Goal: Task Accomplishment & Management: Manage account settings

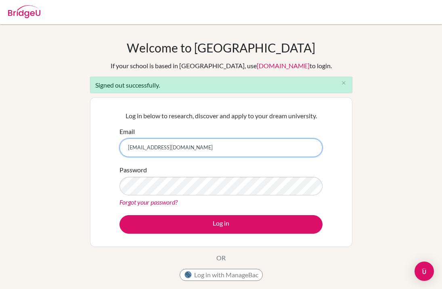
drag, startPoint x: 222, startPoint y: 148, endPoint x: 81, endPoint y: 113, distance: 145.1
click at [81, 113] on div "Welcome to BridgeU If your school is based in China, use app.bridge-u.com.cn to…" at bounding box center [221, 182] width 442 height 284
type input "laura.hohm@bbis.de"
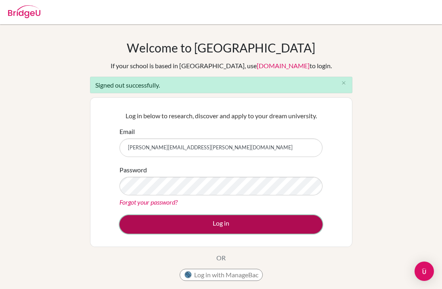
click at [199, 222] on button "Log in" at bounding box center [220, 224] width 203 height 19
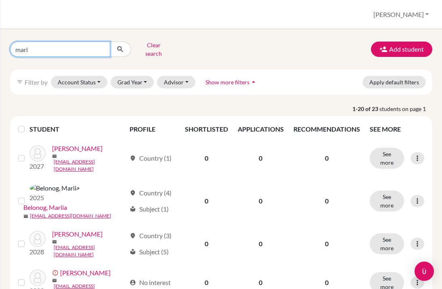
click at [102, 45] on input "mari" at bounding box center [60, 49] width 100 height 15
type input "juli"
click at [122, 48] on icon "submit" at bounding box center [120, 49] width 8 height 8
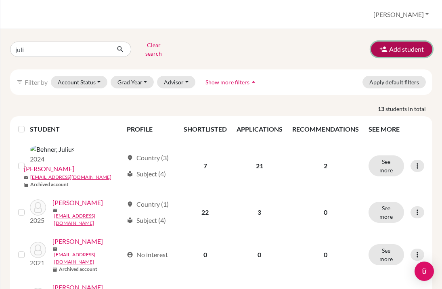
click at [396, 47] on button "Add student" at bounding box center [401, 49] width 61 height 15
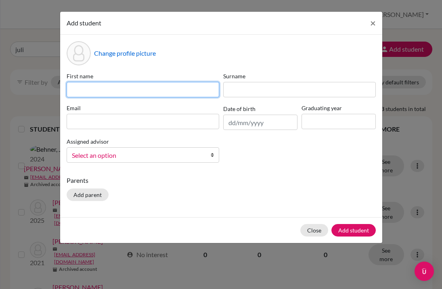
click at [93, 88] on input at bounding box center [143, 89] width 152 height 15
type input "Julianne"
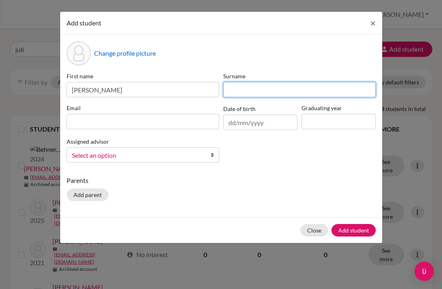
click at [299, 92] on input at bounding box center [299, 89] width 152 height 15
type input "Vogt"
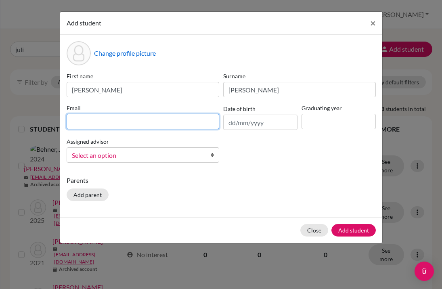
click at [123, 117] on input at bounding box center [143, 121] width 152 height 15
paste input "julvogt@bbis.de"
type input "julvogt@bbis.de"
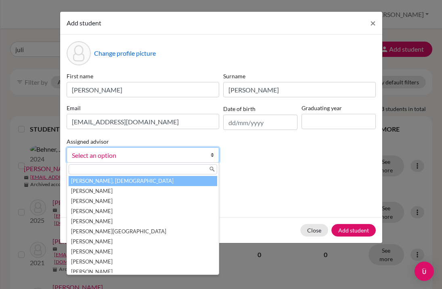
click at [125, 158] on span "Select an option" at bounding box center [137, 155] width 131 height 10
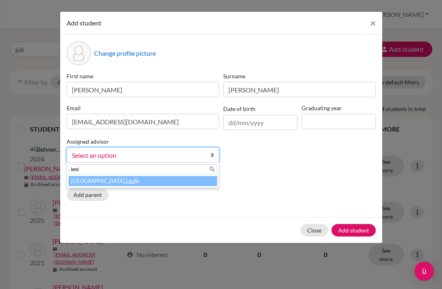
type input "lesl"
click at [126, 183] on li "Kamphausen, Lesl ie" at bounding box center [143, 181] width 148 height 10
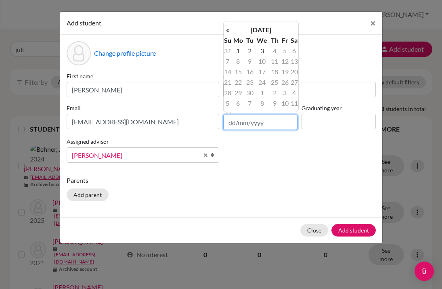
click at [243, 123] on input "text" at bounding box center [260, 122] width 74 height 15
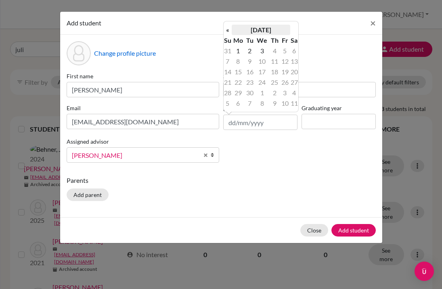
click at [277, 29] on th "September 2025" at bounding box center [261, 30] width 58 height 10
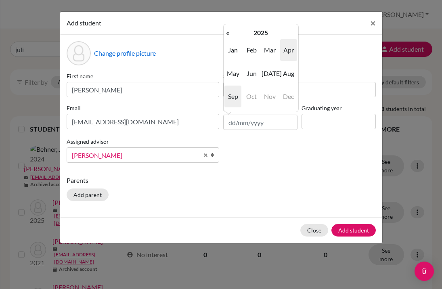
click at [288, 49] on span "Apr" at bounding box center [288, 50] width 17 height 22
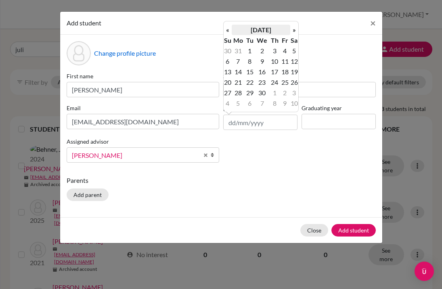
click at [267, 31] on th "April 2025" at bounding box center [261, 30] width 58 height 10
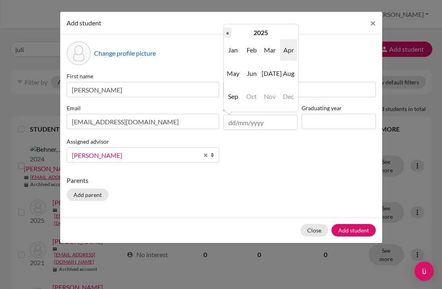
click at [226, 32] on th "«" at bounding box center [227, 32] width 8 height 10
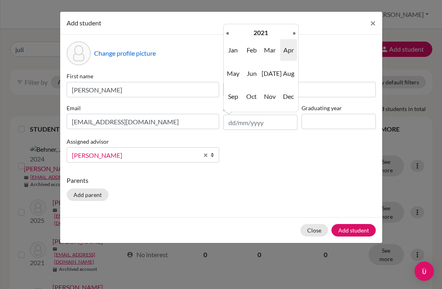
click at [226, 32] on th "«" at bounding box center [227, 32] width 8 height 10
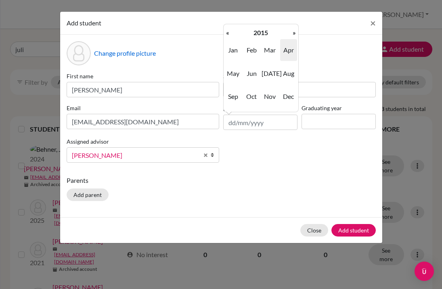
click at [226, 32] on th "«" at bounding box center [227, 32] width 8 height 10
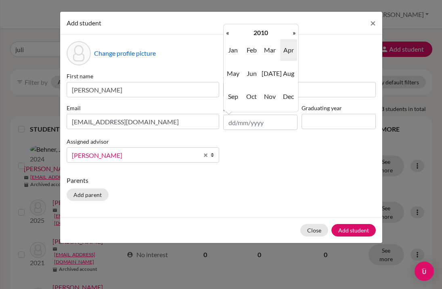
click at [226, 32] on th "«" at bounding box center [227, 32] width 8 height 10
click at [292, 48] on span "Apr" at bounding box center [288, 50] width 17 height 22
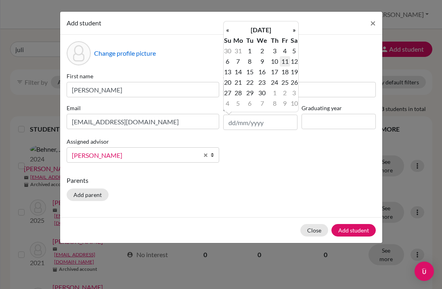
click at [284, 61] on td "11" at bounding box center [285, 61] width 10 height 10
type input "11/04/2008"
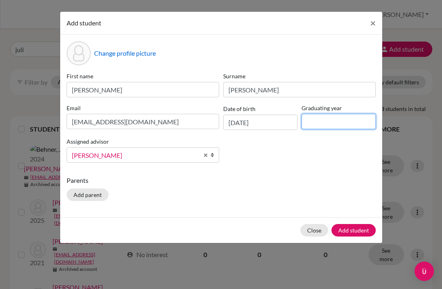
click at [312, 119] on input at bounding box center [338, 121] width 74 height 15
type input "0"
type input "2026"
click at [344, 232] on button "Add student" at bounding box center [353, 230] width 44 height 13
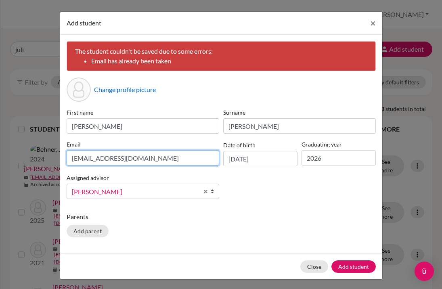
click at [146, 150] on input "julvogt@bbis.de" at bounding box center [143, 157] width 152 height 15
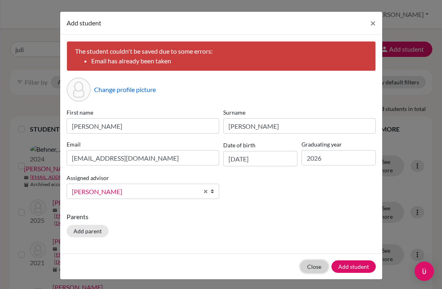
click at [309, 265] on button "Close" at bounding box center [314, 266] width 28 height 13
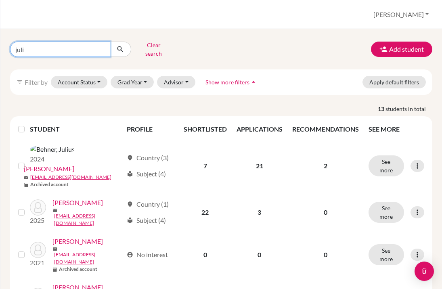
click at [32, 48] on input "juli" at bounding box center [60, 49] width 100 height 15
type input "julianne"
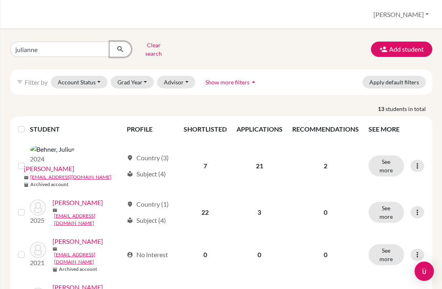
click at [119, 47] on icon "submit" at bounding box center [120, 49] width 8 height 8
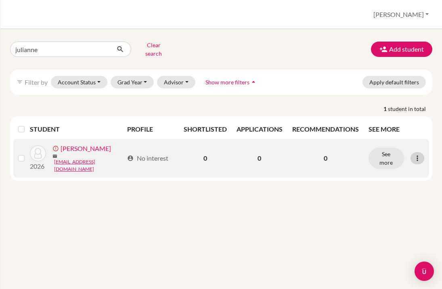
click at [419, 154] on icon at bounding box center [417, 158] width 8 height 8
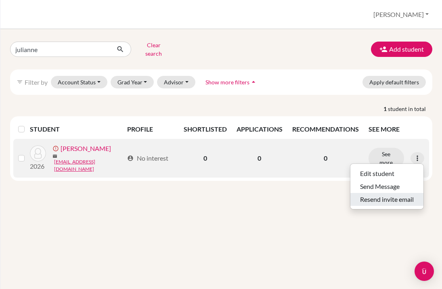
click at [390, 193] on button "Resend invite email" at bounding box center [386, 199] width 73 height 13
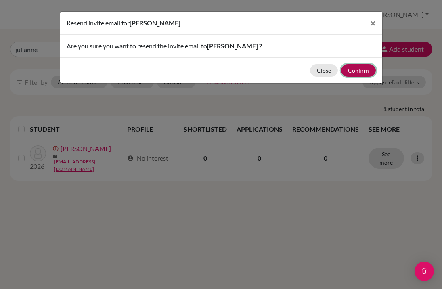
click at [353, 72] on button "Confirm" at bounding box center [358, 70] width 35 height 13
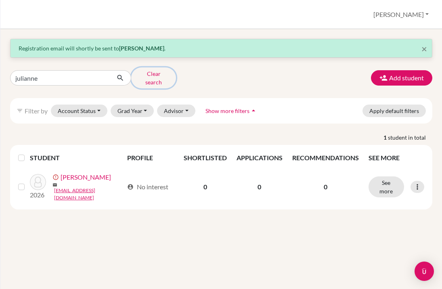
click at [139, 75] on button "Clear search" at bounding box center [153, 77] width 45 height 21
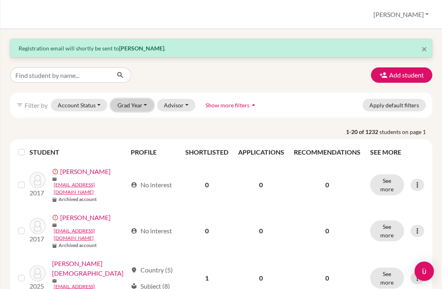
click at [124, 106] on button "Grad Year" at bounding box center [133, 105] width 44 height 13
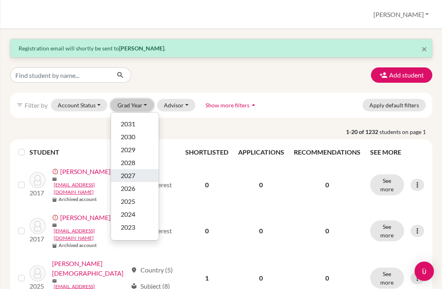
scroll to position [25, 0]
click at [135, 186] on span "2026" at bounding box center [128, 187] width 15 height 10
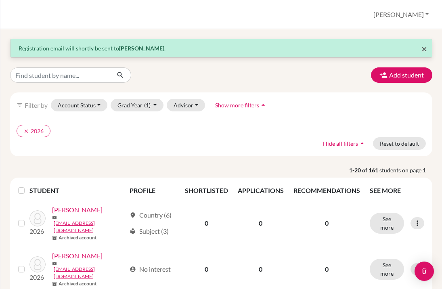
click at [424, 51] on span "×" at bounding box center [424, 49] width 6 height 12
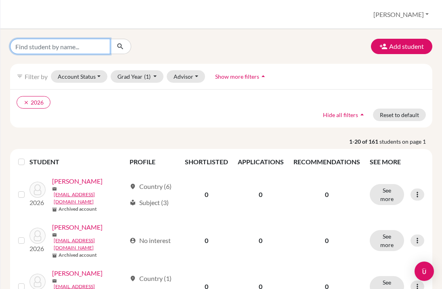
click at [49, 52] on input "Find student by name..." at bounding box center [60, 46] width 100 height 15
type input "mcmorrow"
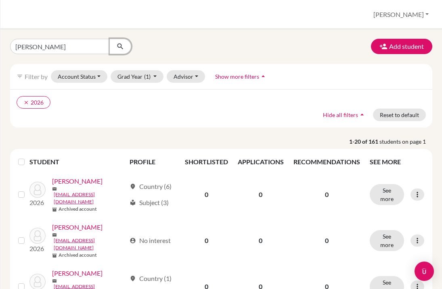
click at [126, 50] on button "submit" at bounding box center [120, 46] width 21 height 15
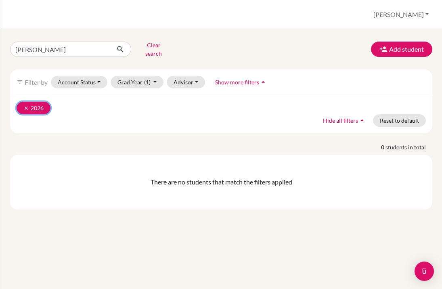
click at [24, 105] on icon "clear" at bounding box center [26, 108] width 6 height 6
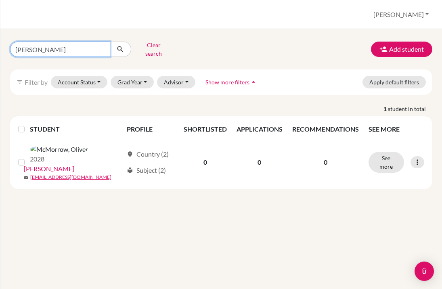
drag, startPoint x: 58, startPoint y: 44, endPoint x: -64, endPoint y: 26, distance: 123.5
click at [0, 26] on html "Home Students Universities Documents Analytics Help center Community Students o…" at bounding box center [221, 144] width 442 height 289
type input "b"
type input "mc morrow"
click at [119, 46] on icon "submit" at bounding box center [120, 49] width 8 height 8
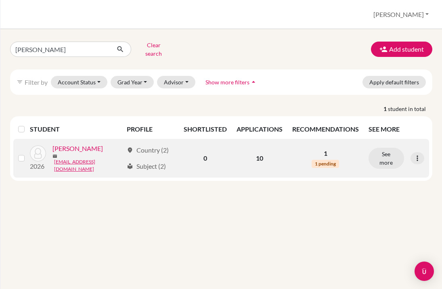
click at [103, 148] on link "Mc Morrow, Benjamin" at bounding box center [77, 149] width 50 height 10
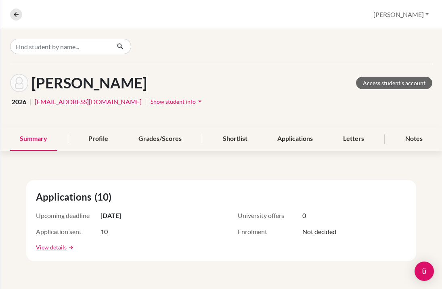
click at [110, 148] on div "Profile" at bounding box center [98, 139] width 39 height 24
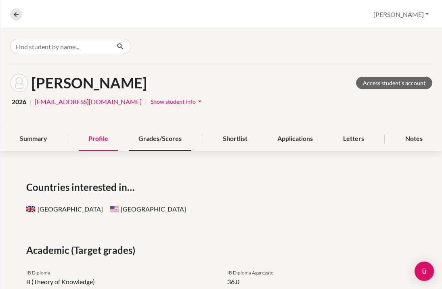
click at [162, 139] on div "Grades/Scores" at bounding box center [160, 139] width 63 height 24
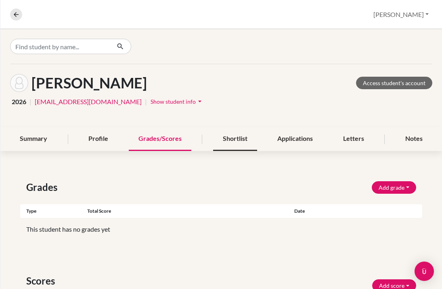
click at [232, 140] on div "Shortlist" at bounding box center [235, 139] width 44 height 24
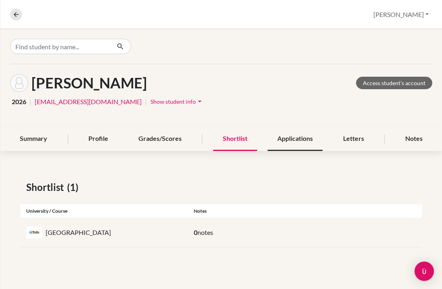
click at [296, 134] on div "Applications" at bounding box center [294, 139] width 55 height 24
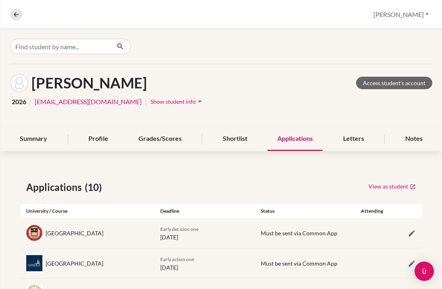
click at [153, 103] on span "Show student info" at bounding box center [172, 101] width 45 height 7
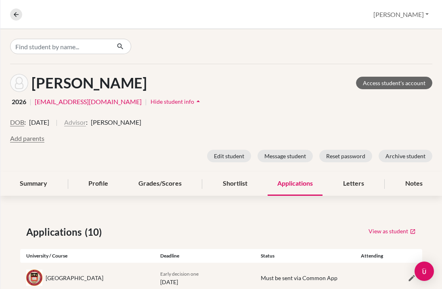
click at [86, 121] on button "Advisor" at bounding box center [75, 122] width 22 height 10
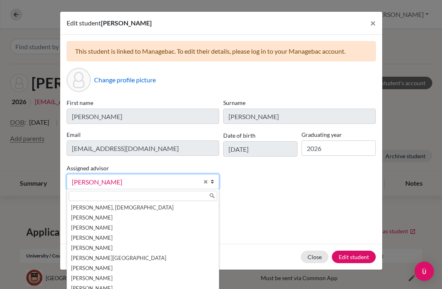
scroll to position [14, 0]
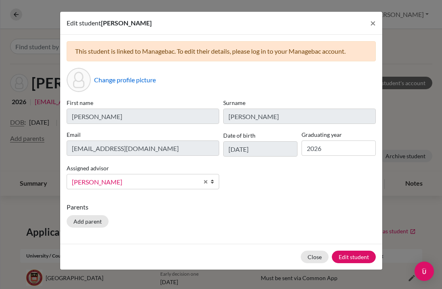
click at [149, 184] on span "Garbe, Kurt" at bounding box center [135, 182] width 127 height 10
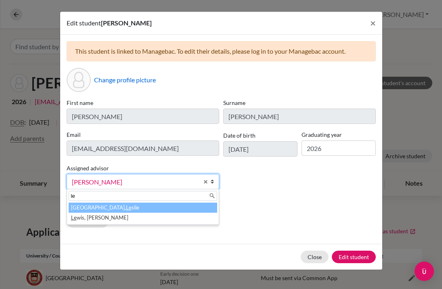
scroll to position [0, 0]
type input "lesl"
click at [154, 208] on li "Kamphausen, Lesl ie" at bounding box center [143, 207] width 148 height 10
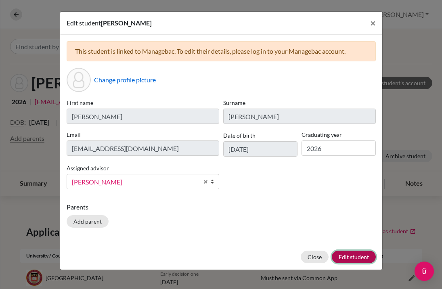
click at [345, 257] on button "Edit student" at bounding box center [354, 256] width 44 height 13
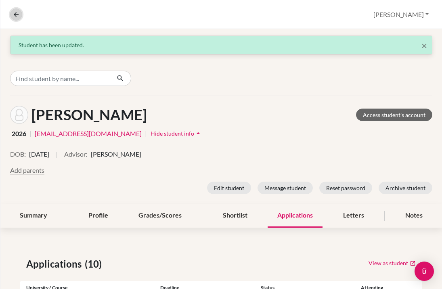
click at [16, 15] on icon at bounding box center [16, 14] width 7 height 7
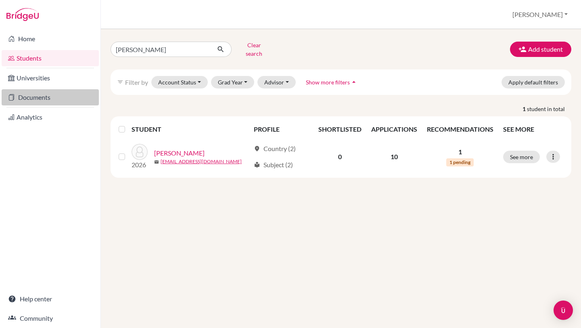
click at [33, 100] on link "Documents" at bounding box center [50, 97] width 97 height 16
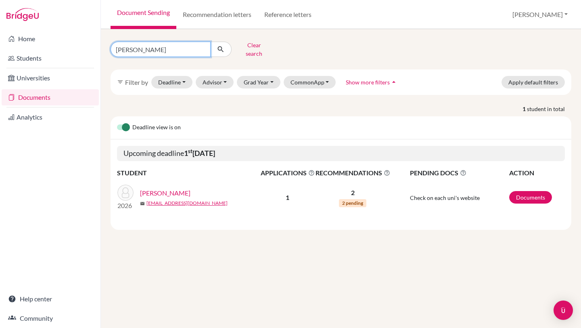
click at [203, 46] on input "karim" at bounding box center [161, 49] width 100 height 15
type input "ben"
click at [225, 47] on button "submit" at bounding box center [220, 49] width 21 height 15
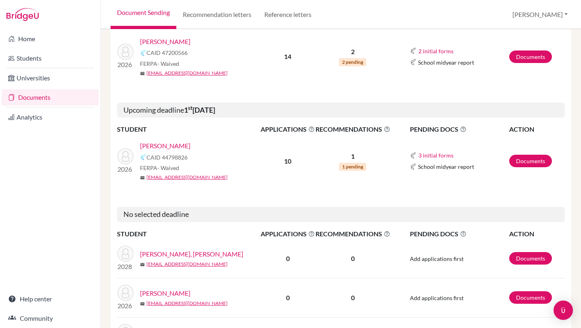
scroll to position [150, 0]
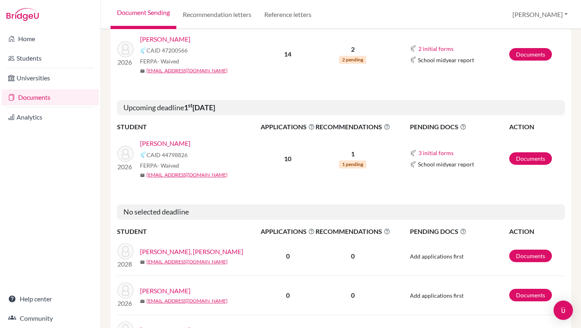
click at [159, 138] on link "[PERSON_NAME]" at bounding box center [165, 143] width 50 height 10
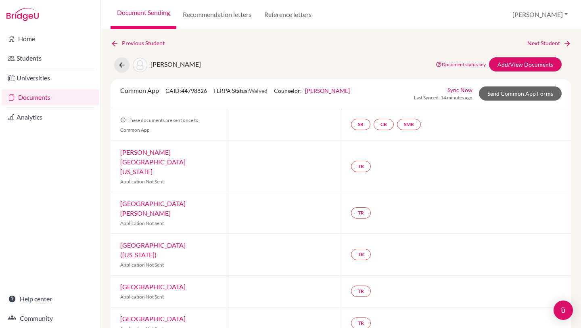
click at [457, 90] on link "Sync Now" at bounding box center [459, 90] width 25 height 8
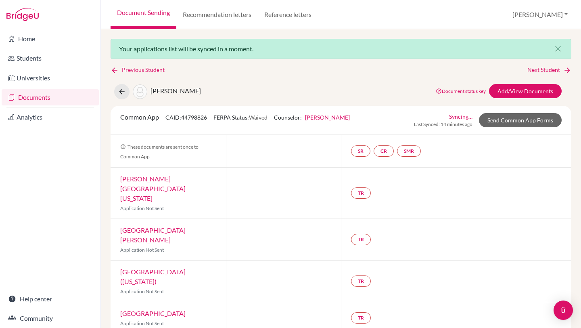
click at [455, 90] on link "Document status key" at bounding box center [461, 91] width 50 height 6
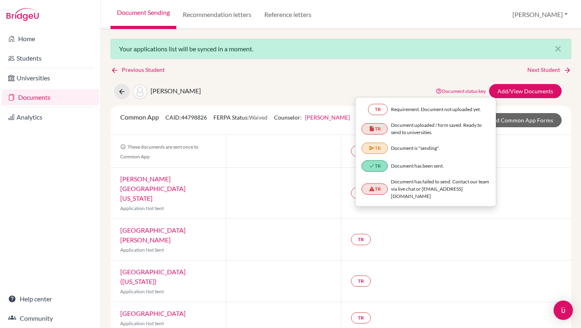
click at [317, 118] on link "[PERSON_NAME]" at bounding box center [327, 117] width 45 height 7
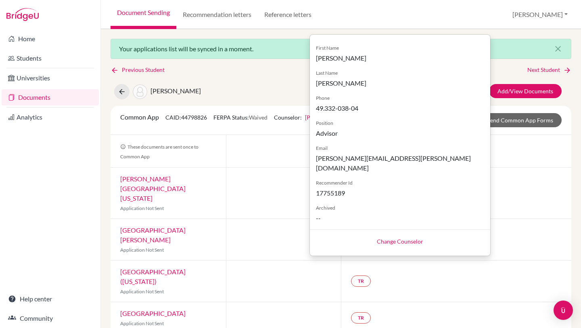
click at [379, 238] on link "Change Counselor" at bounding box center [400, 241] width 46 height 7
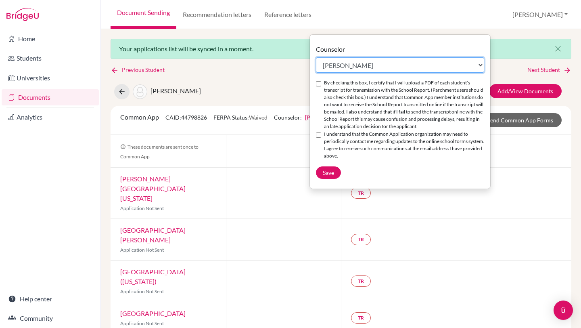
click at [351, 66] on select "Select counselor German Alvarez Jane Barker Simon Brodie Erika Crossley Maryam …" at bounding box center [400, 64] width 168 height 15
select select "12190"
click at [316, 57] on select "Select counselor German Alvarez Jane Barker Simon Brodie Erika Crossley Maryam …" at bounding box center [400, 64] width 168 height 15
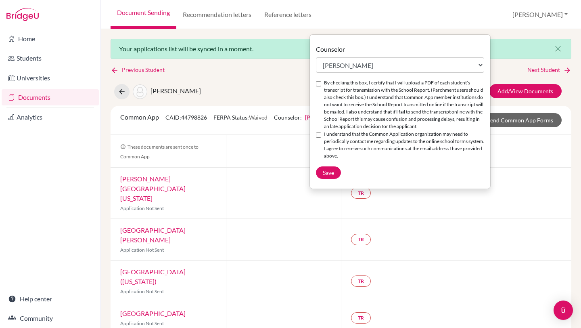
click at [318, 84] on input "By checking this box, I certify that I will upload a PDF of each student’s tran…" at bounding box center [318, 83] width 5 height 5
checkbox input "true"
click at [317, 138] on input "I understand that the Common Application organization may need to periodically …" at bounding box center [318, 134] width 5 height 5
checkbox input "true"
click at [323, 176] on span "Save" at bounding box center [328, 172] width 11 height 7
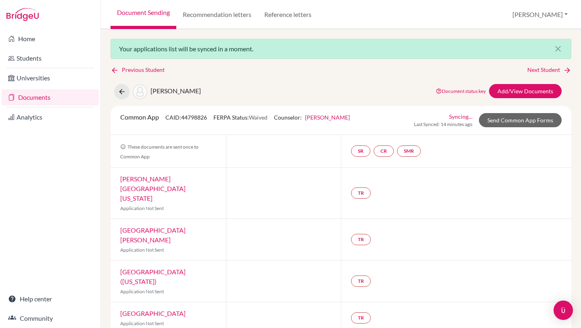
click at [457, 119] on link "Syncing…" at bounding box center [460, 116] width 23 height 8
click at [455, 111] on div "Common App CAID: 44798826 FERPA Status: Waived Counselor: Leslie Kamphausen Fir…" at bounding box center [341, 120] width 461 height 29
click at [459, 115] on link "Syncing…" at bounding box center [460, 116] width 23 height 8
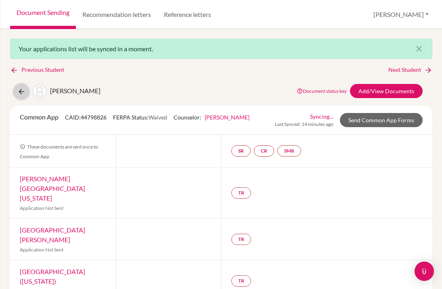
click at [19, 89] on icon at bounding box center [21, 92] width 8 height 8
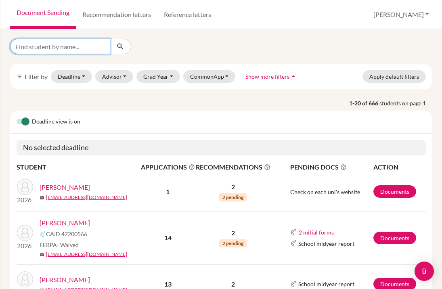
click at [94, 46] on input "Find student by name..." at bounding box center [60, 46] width 100 height 15
type input "yixin"
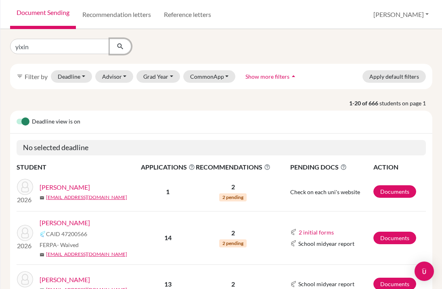
click at [123, 50] on icon "submit" at bounding box center [120, 46] width 8 height 8
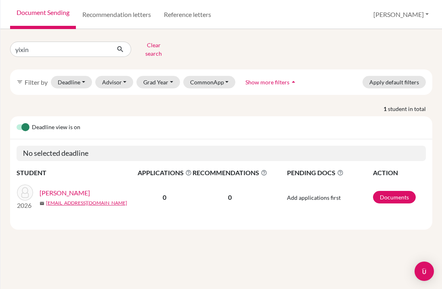
click at [63, 189] on link "[PERSON_NAME]" at bounding box center [65, 193] width 50 height 10
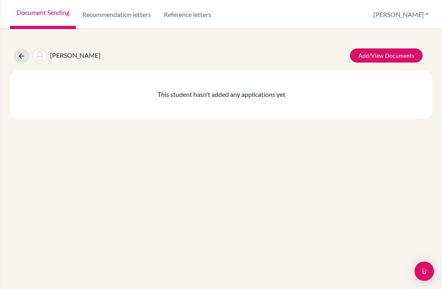
click at [62, 57] on span "[PERSON_NAME]" at bounding box center [75, 55] width 50 height 8
click at [19, 58] on icon at bounding box center [21, 56] width 8 height 8
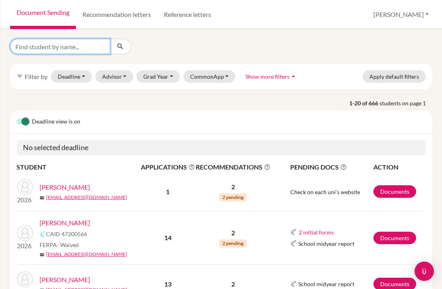
click at [48, 44] on input "Find student by name..." at bounding box center [60, 46] width 100 height 15
type input "yixin"
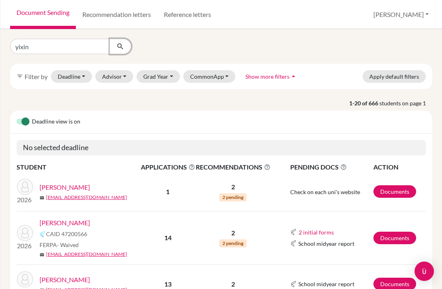
click at [119, 44] on icon "submit" at bounding box center [120, 46] width 8 height 8
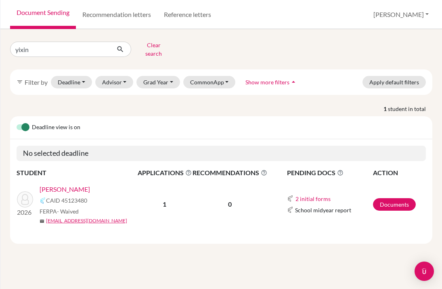
click at [46, 184] on link "[PERSON_NAME]" at bounding box center [65, 189] width 50 height 10
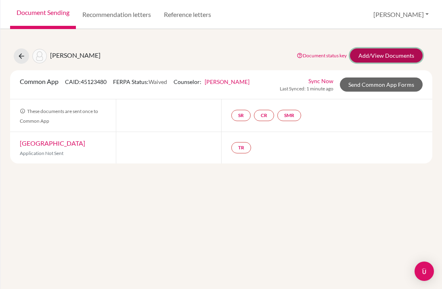
click at [371, 58] on link "Add/View Documents" at bounding box center [386, 55] width 73 height 14
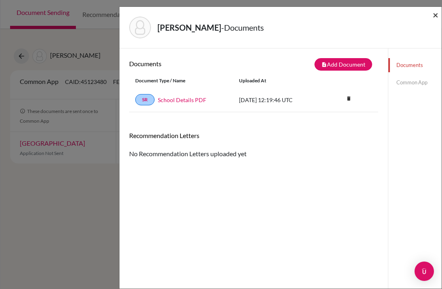
click at [434, 17] on span "×" at bounding box center [435, 15] width 6 height 12
